Goal: Information Seeking & Learning: Learn about a topic

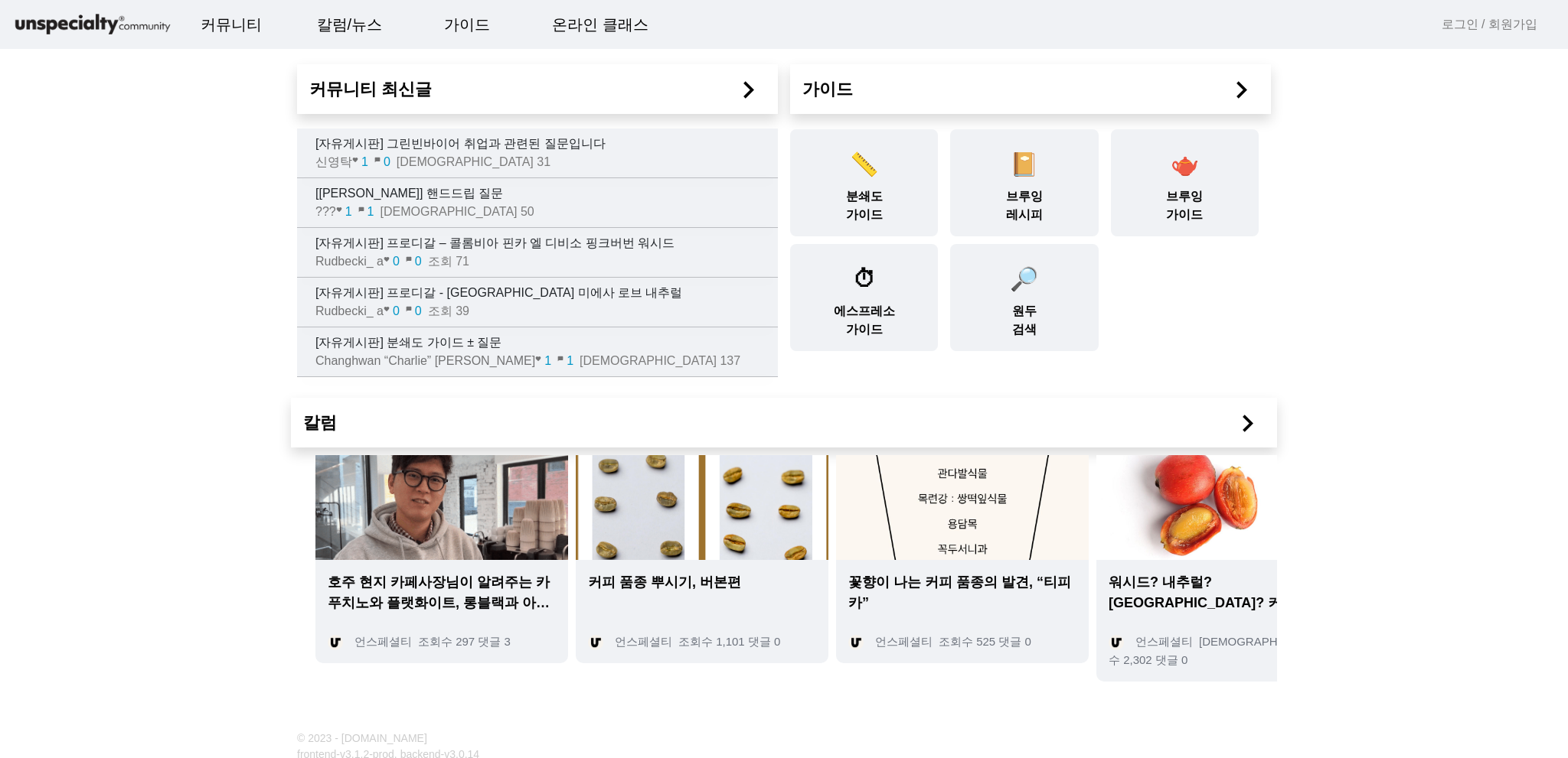
click at [438, 364] on span "Changhwan “Charlie” [PERSON_NAME]" at bounding box center [425, 360] width 220 height 13
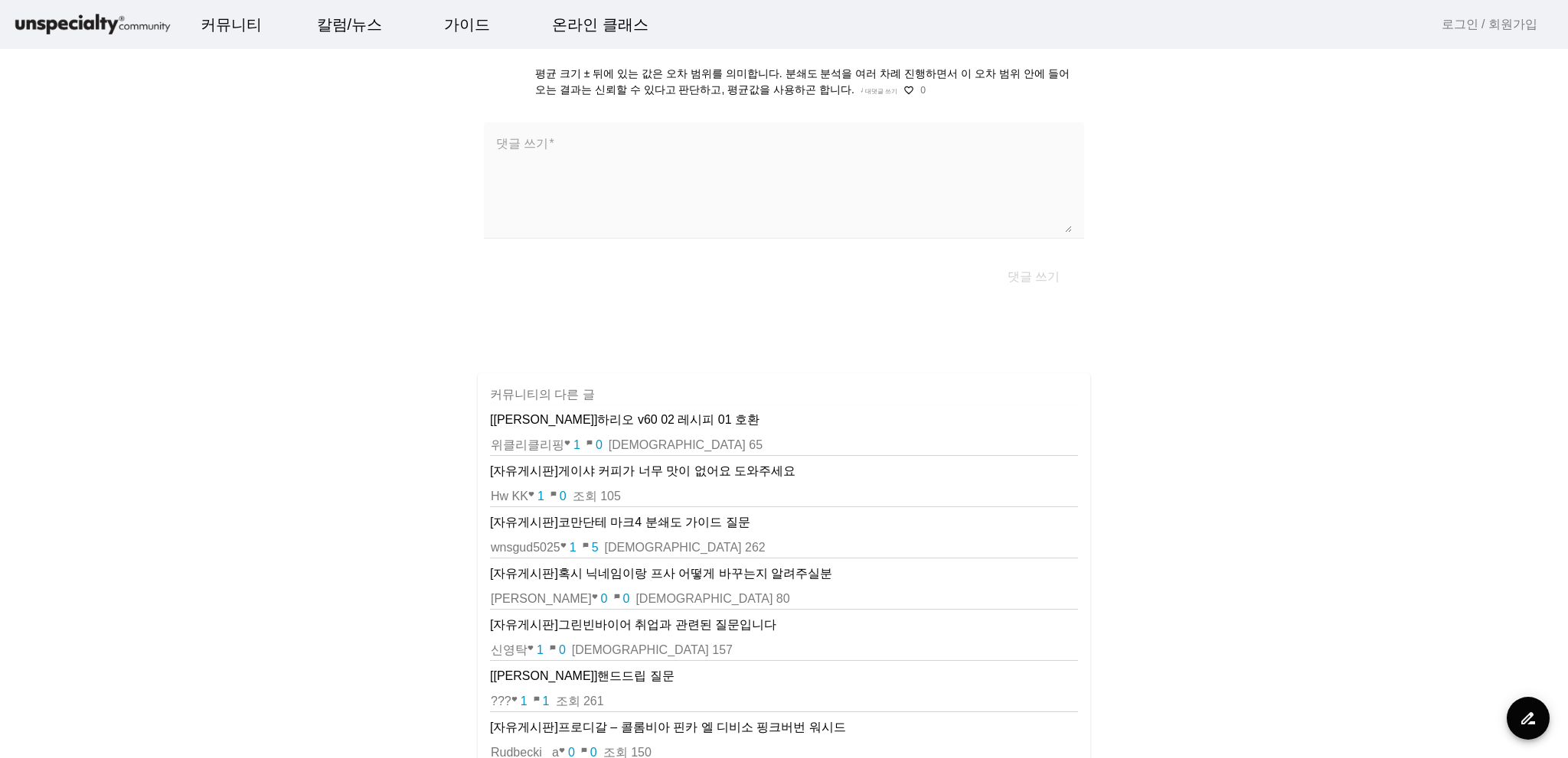
scroll to position [77, 0]
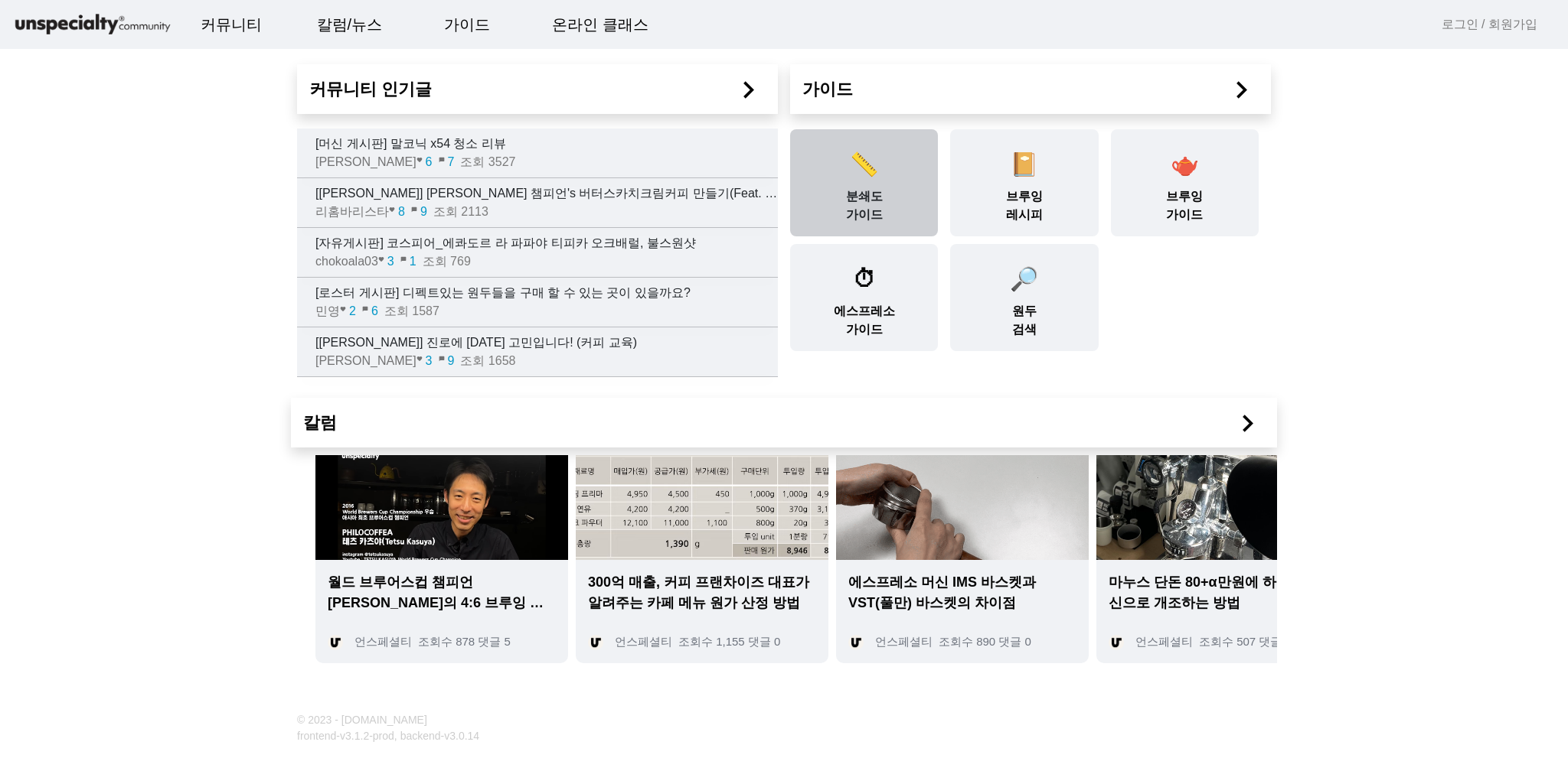
click at [867, 193] on div "📏 분쇄도 가이드" at bounding box center [863, 183] width 147 height 107
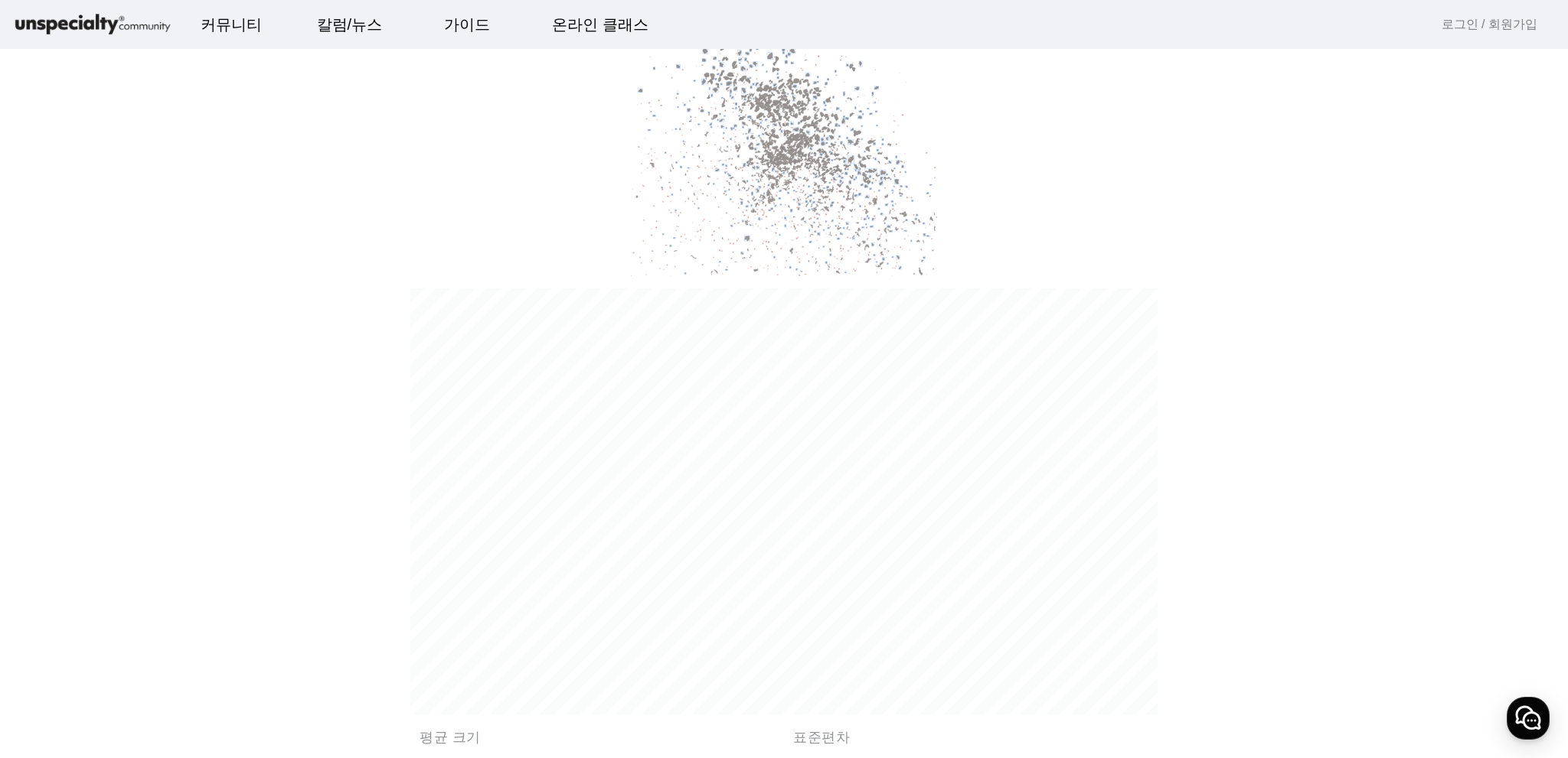
scroll to position [1454, 0]
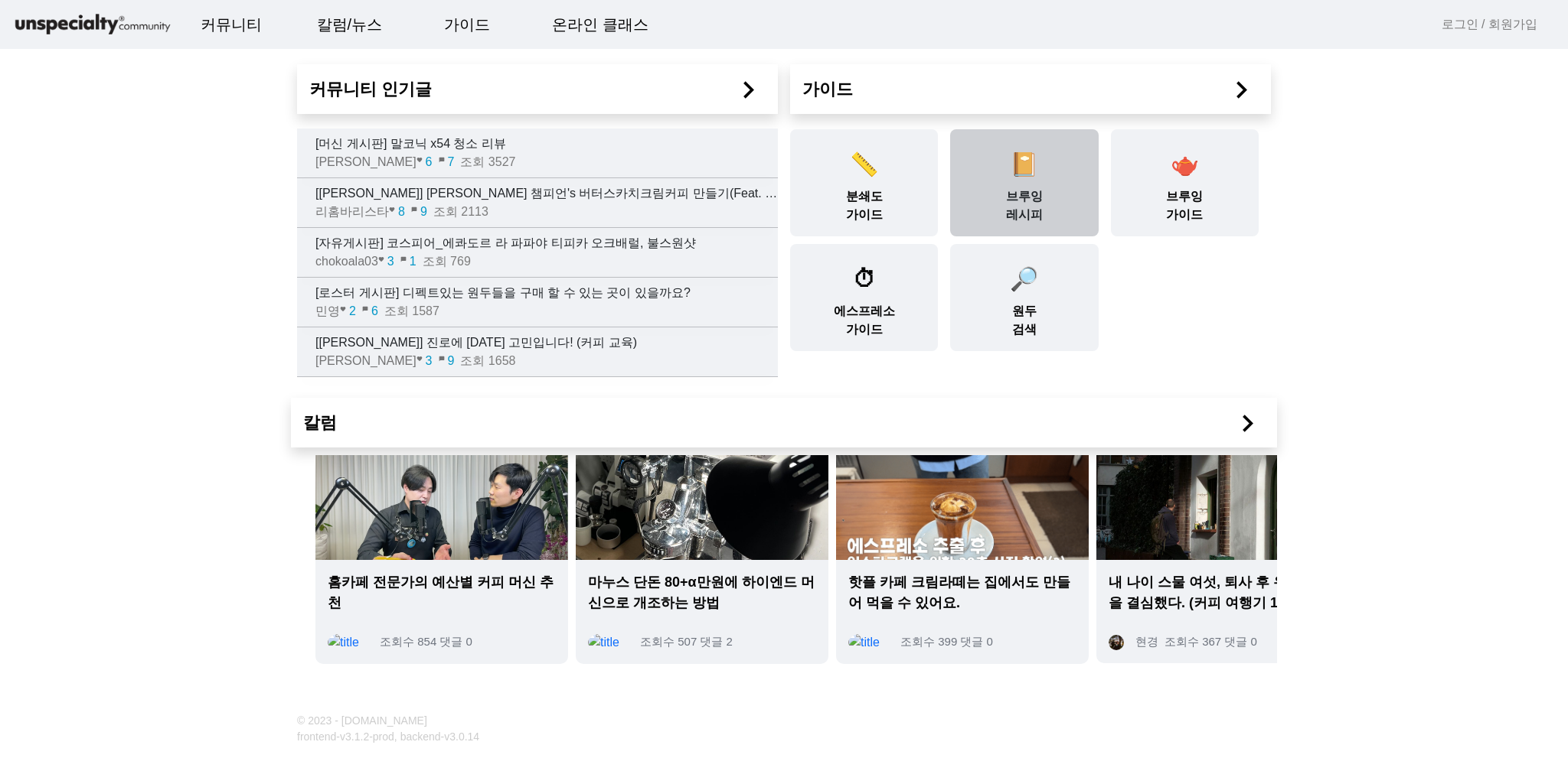
click at [1043, 199] on div "📔 브루잉 레시피" at bounding box center [1023, 183] width 147 height 107
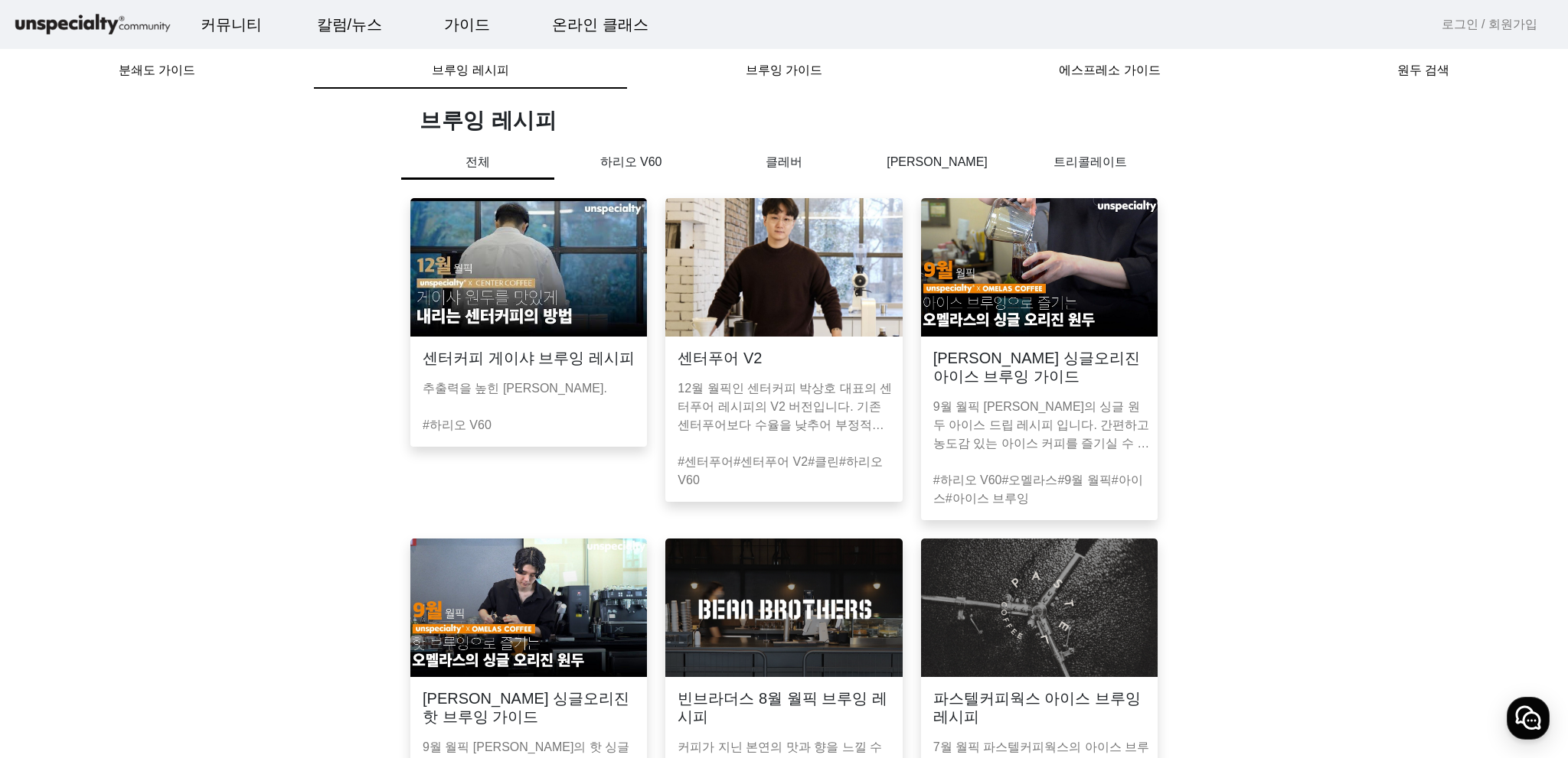
click at [780, 382] on p "12월 월픽인 센터커피 박상호 대표의 센터푸어 레시피의 V2 버전입니다. 기존 센터푸어보다 수율을 낮추어 부정적인 맛이 억제되었습니다." at bounding box center [786, 407] width 218 height 55
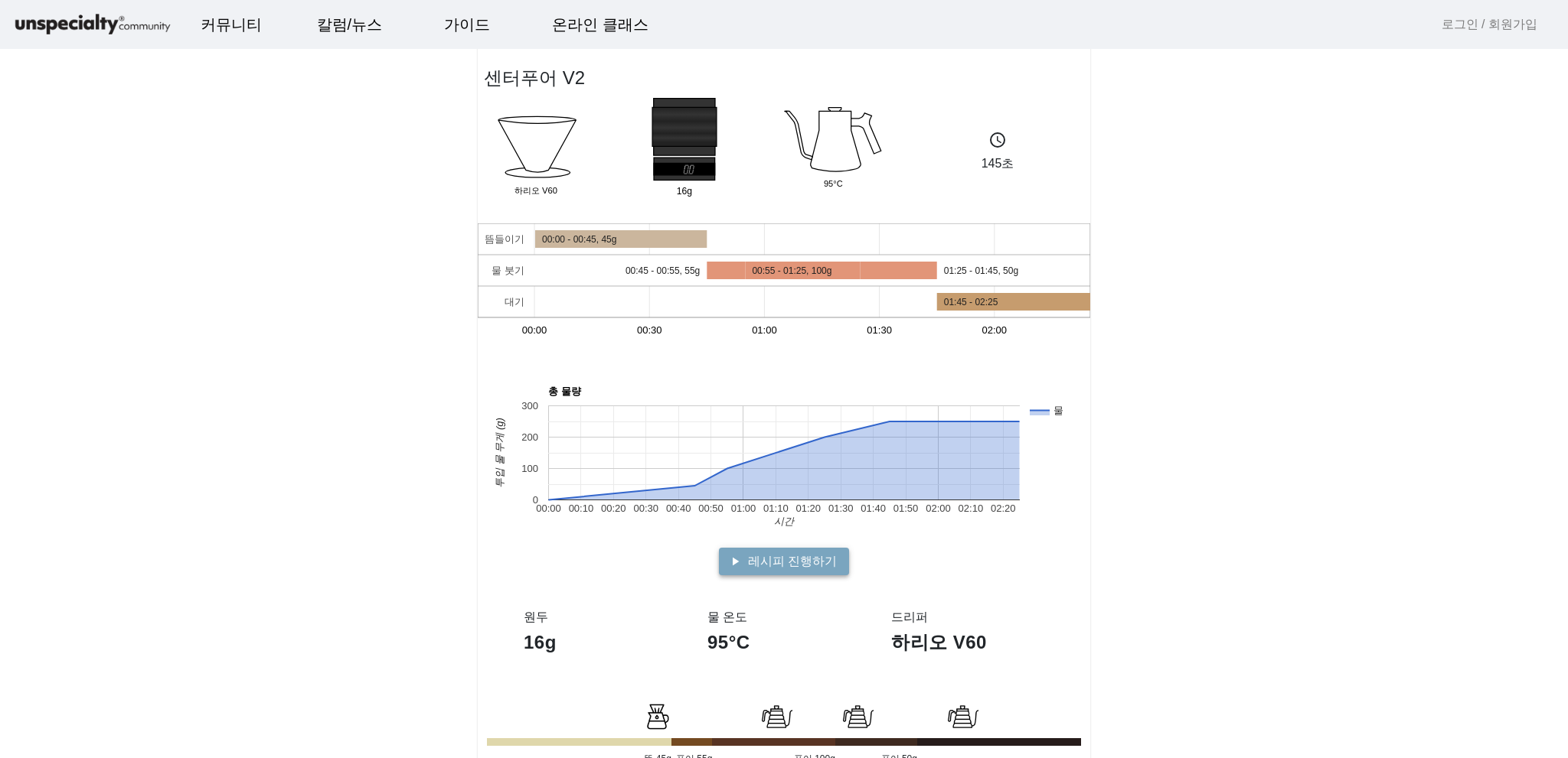
click at [810, 565] on span "레시피 진행하기" at bounding box center [792, 561] width 89 height 19
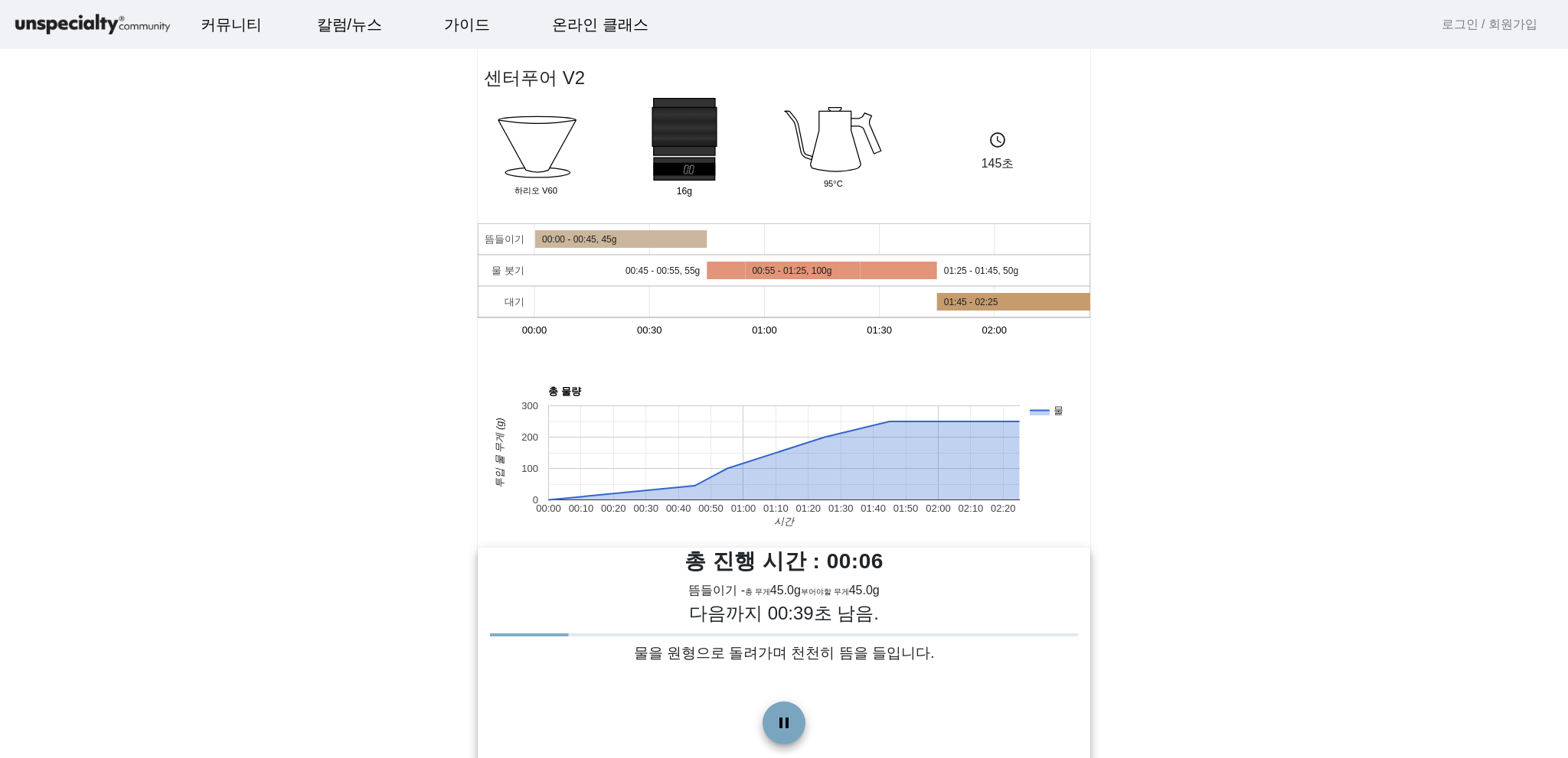
click at [793, 723] on span at bounding box center [793, 723] width 0 height 0
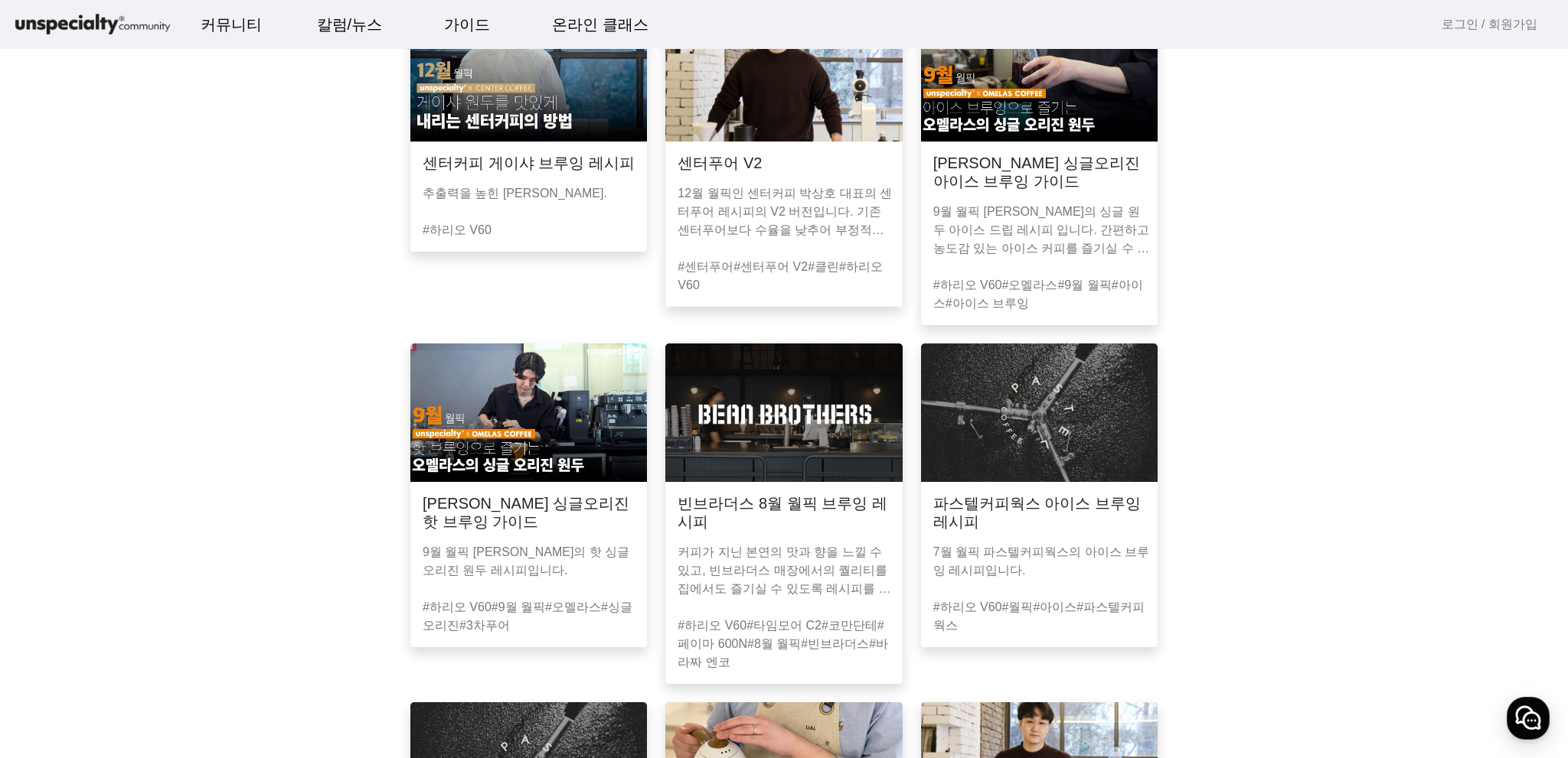
scroll to position [153, 0]
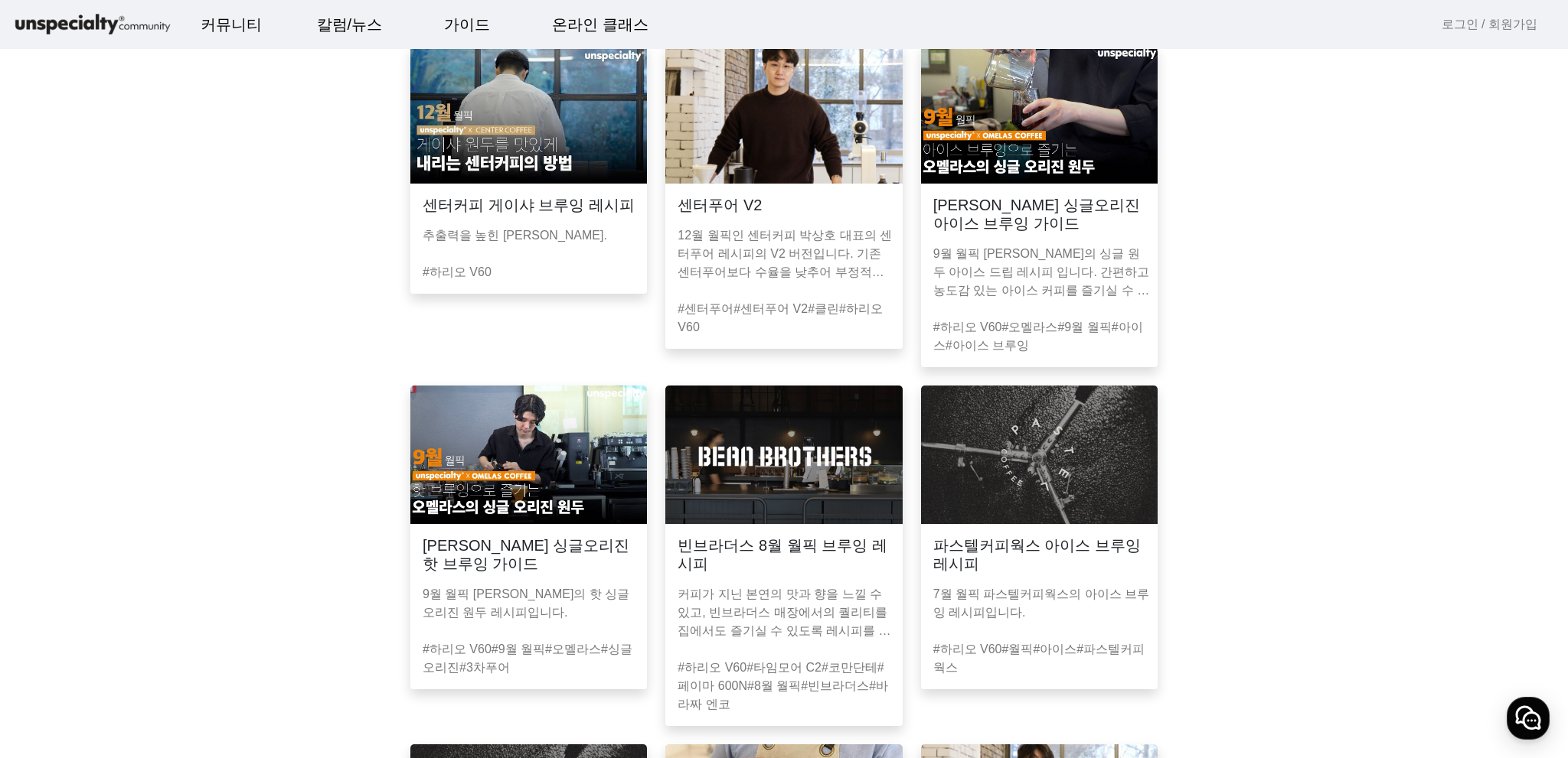
click at [519, 585] on p "9월 월픽 [PERSON_NAME]의 핫 싱글오리진 원두 레시피입니다." at bounding box center [531, 604] width 218 height 37
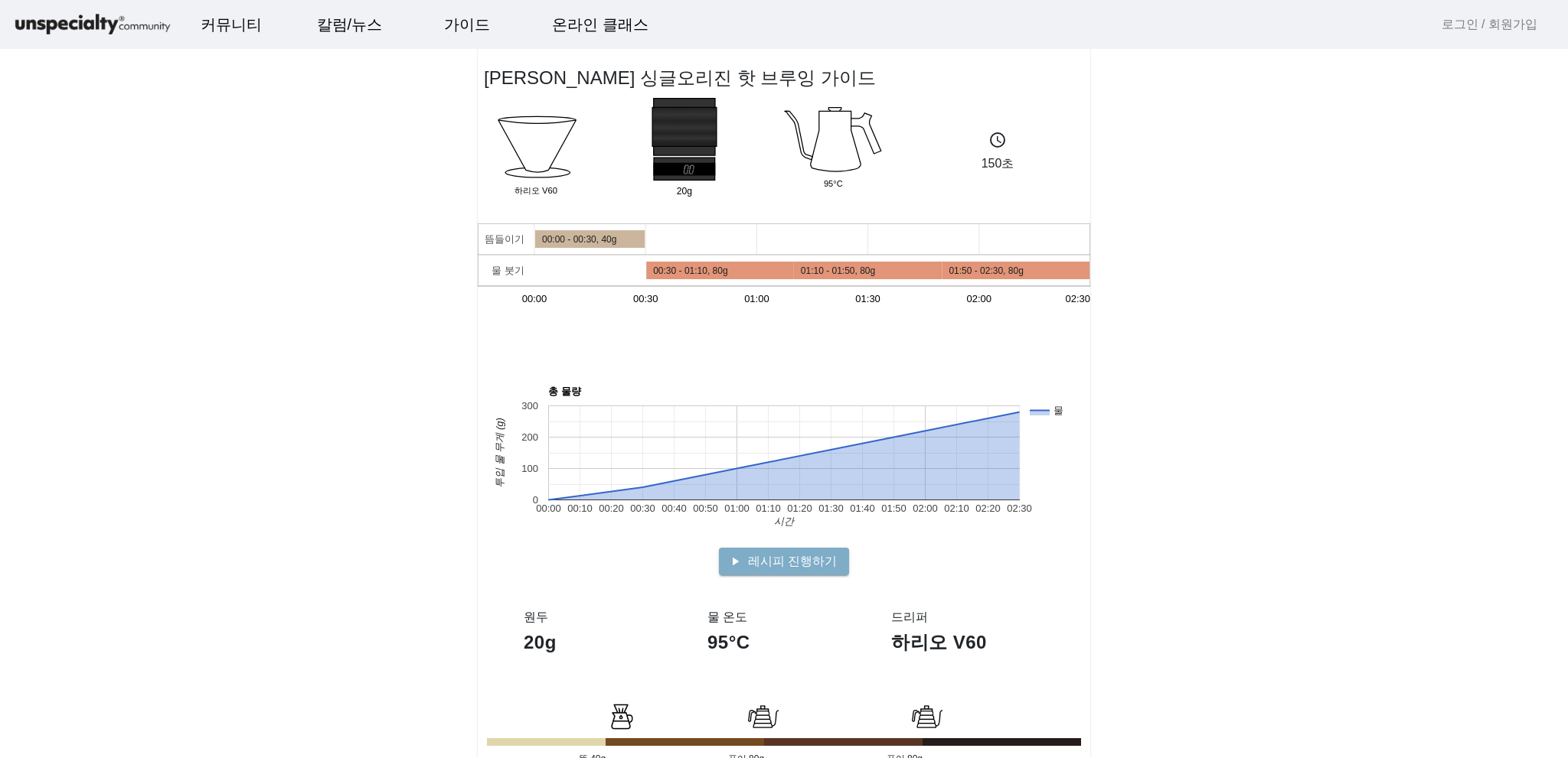
scroll to position [77, 0]
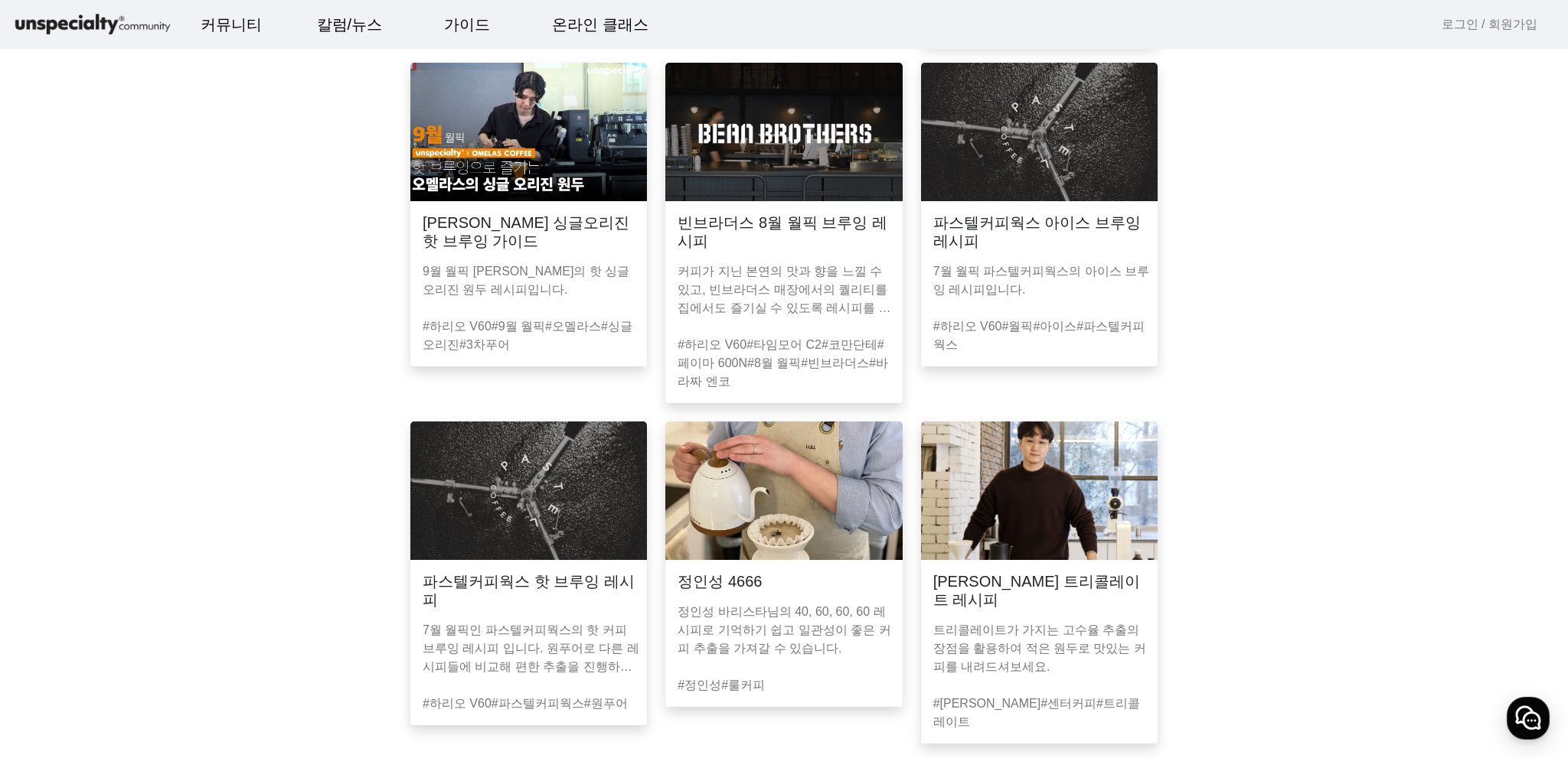
scroll to position [536, 0]
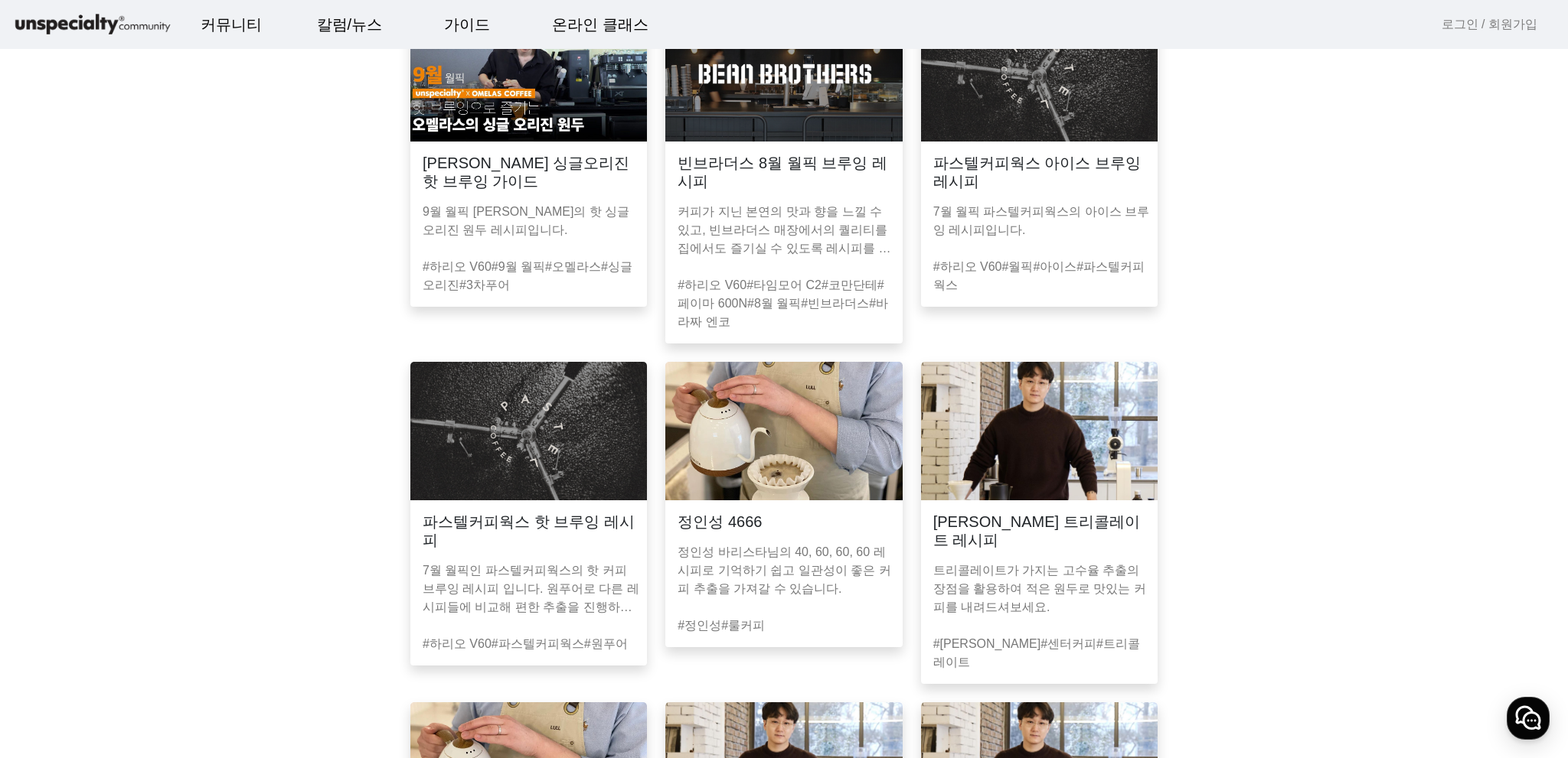
click at [826, 137] on img at bounding box center [784, 71] width 237 height 139
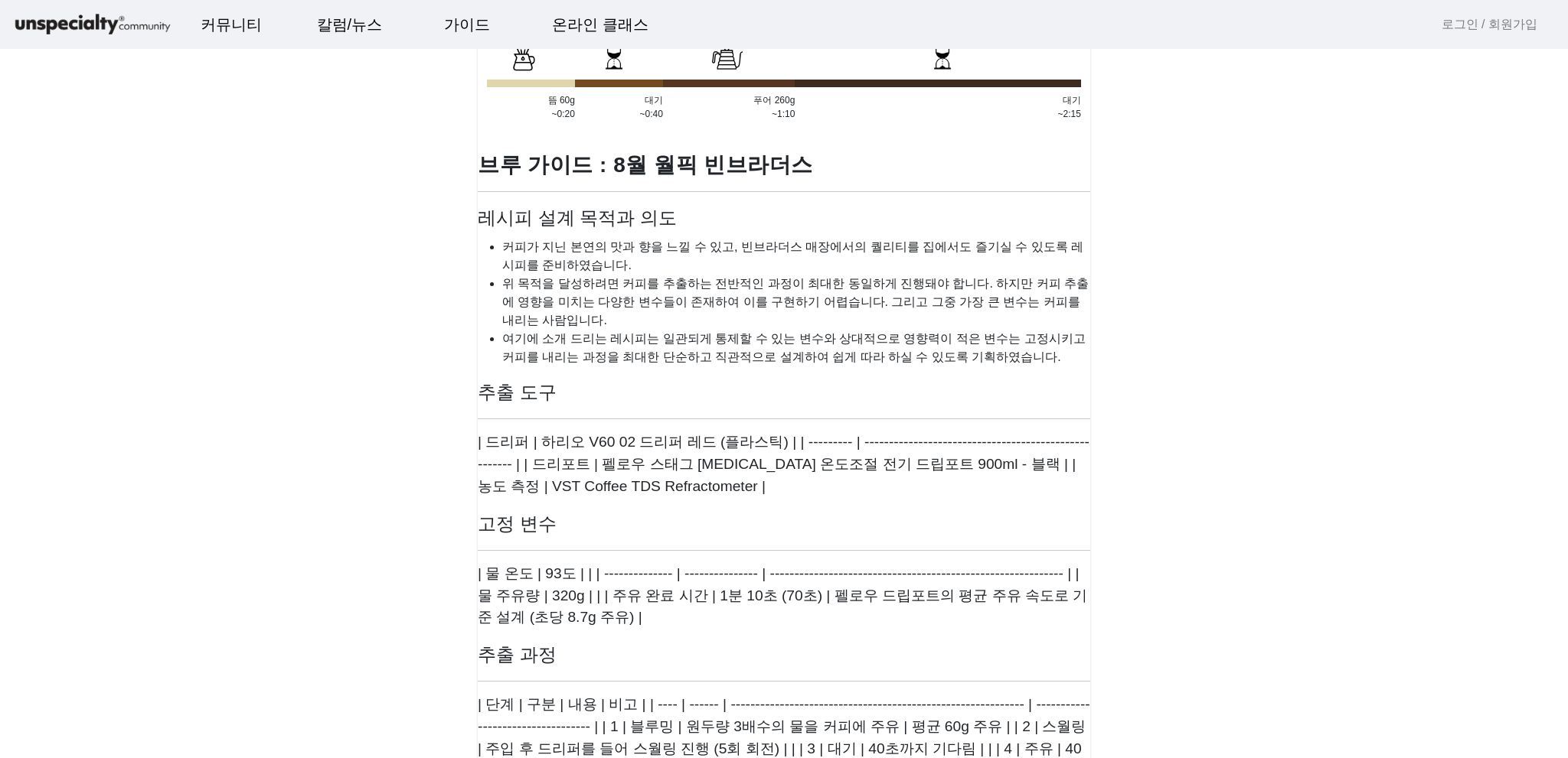
scroll to position [765, 0]
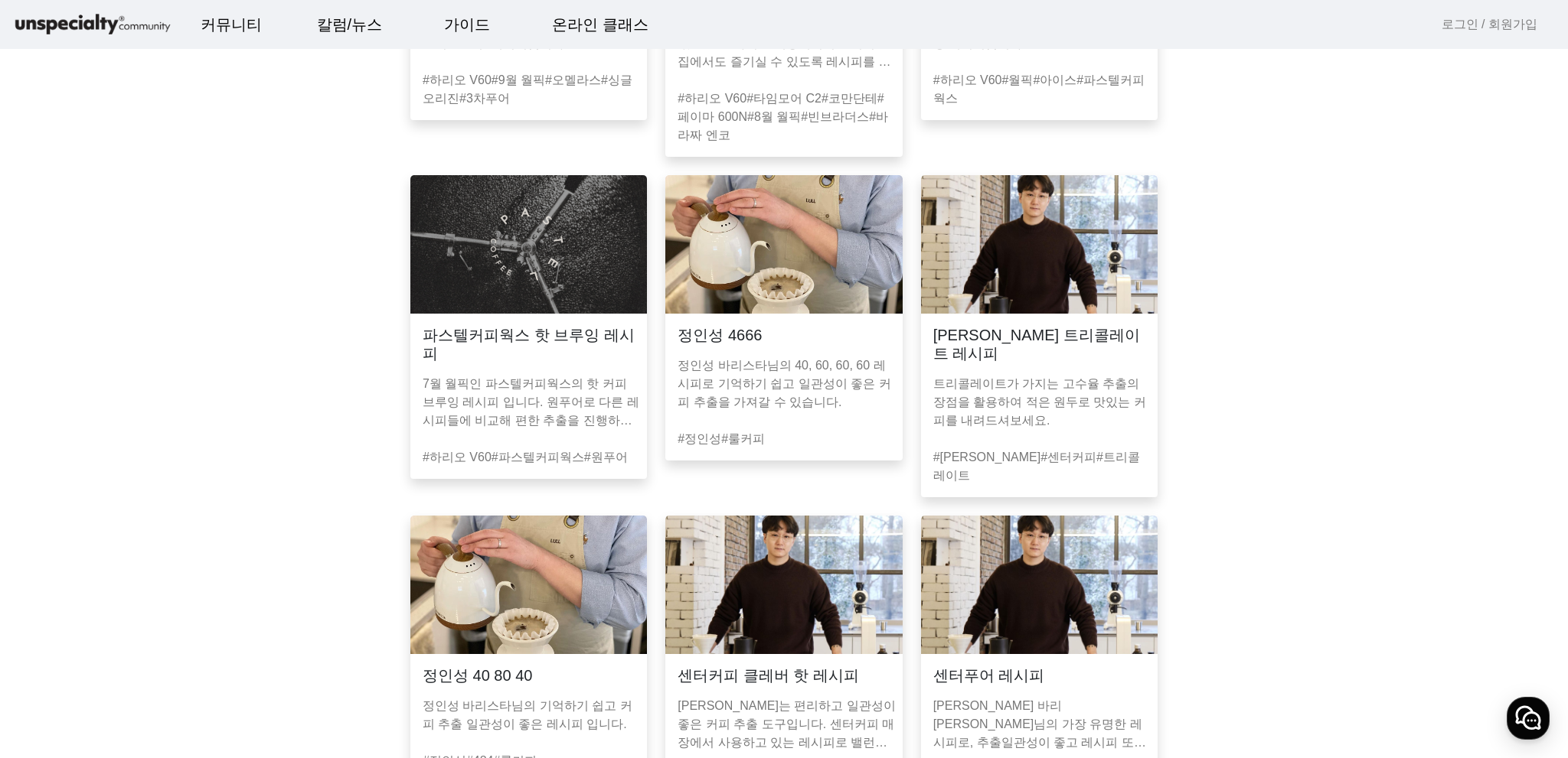
scroll to position [598, 0]
